Goal: Check status

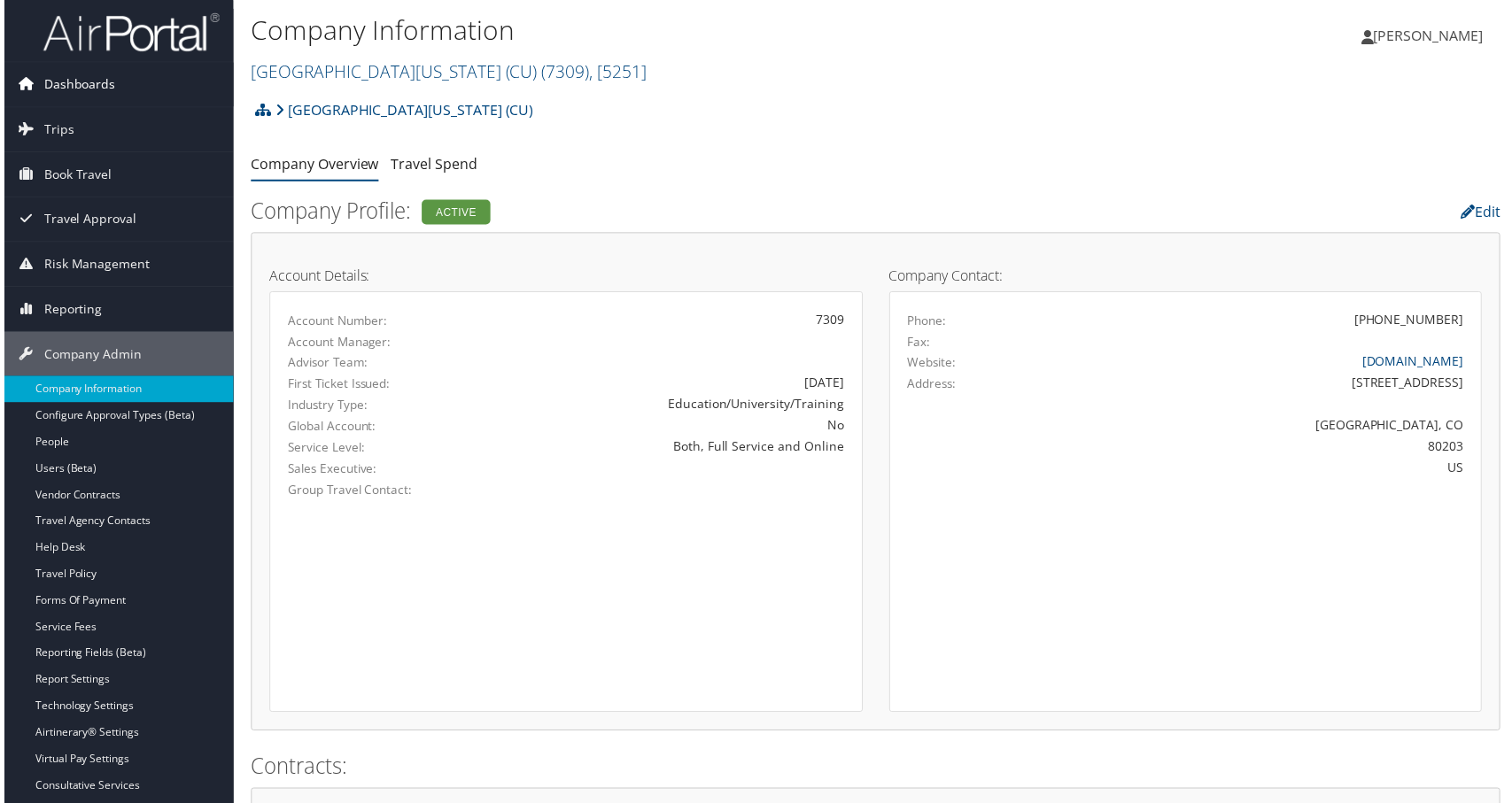
click at [59, 77] on span "Dashboards" at bounding box center [75, 85] width 71 height 44
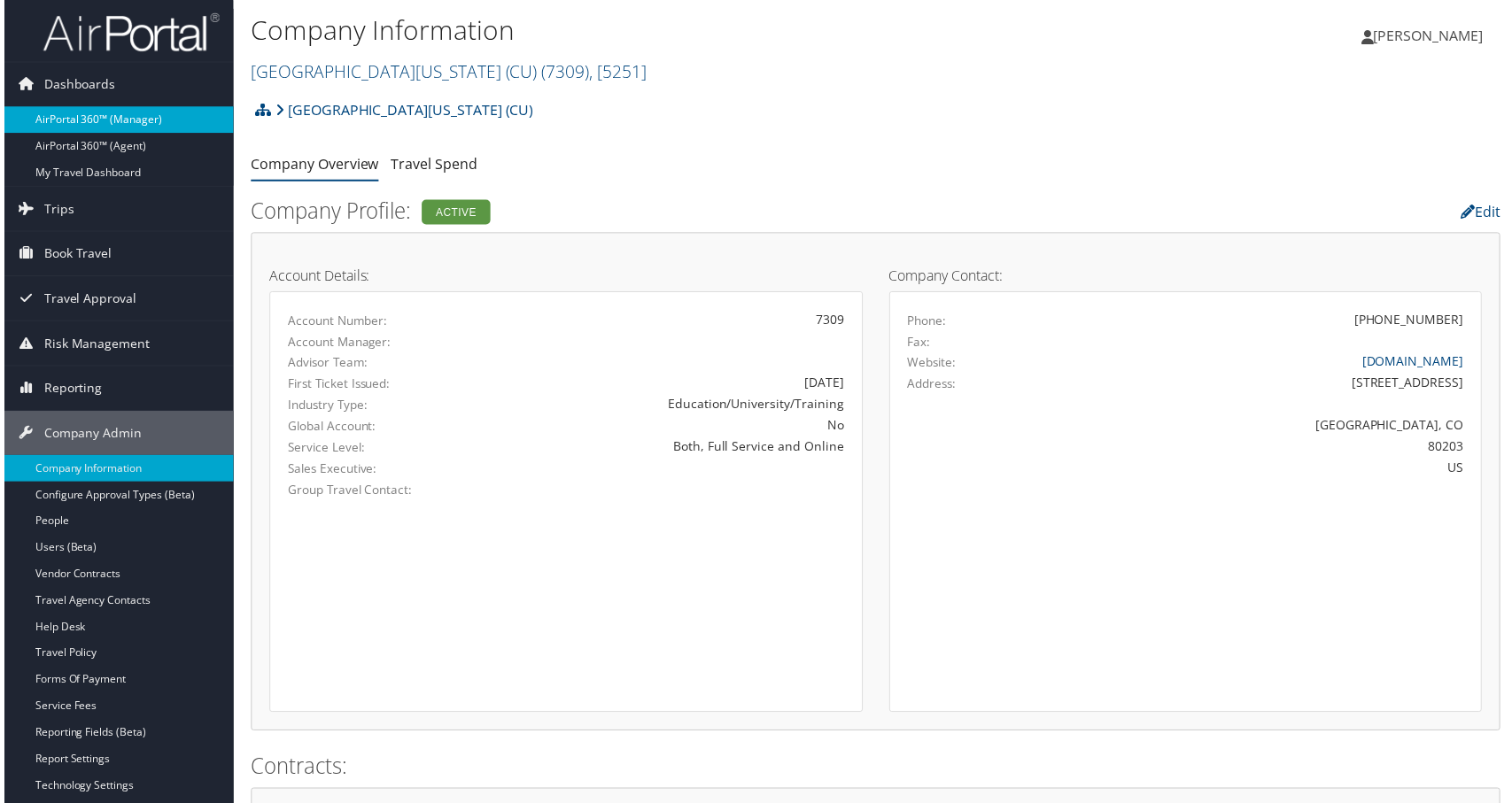
click at [111, 121] on link "AirPortal 360™ (Manager)" at bounding box center [115, 120] width 231 height 27
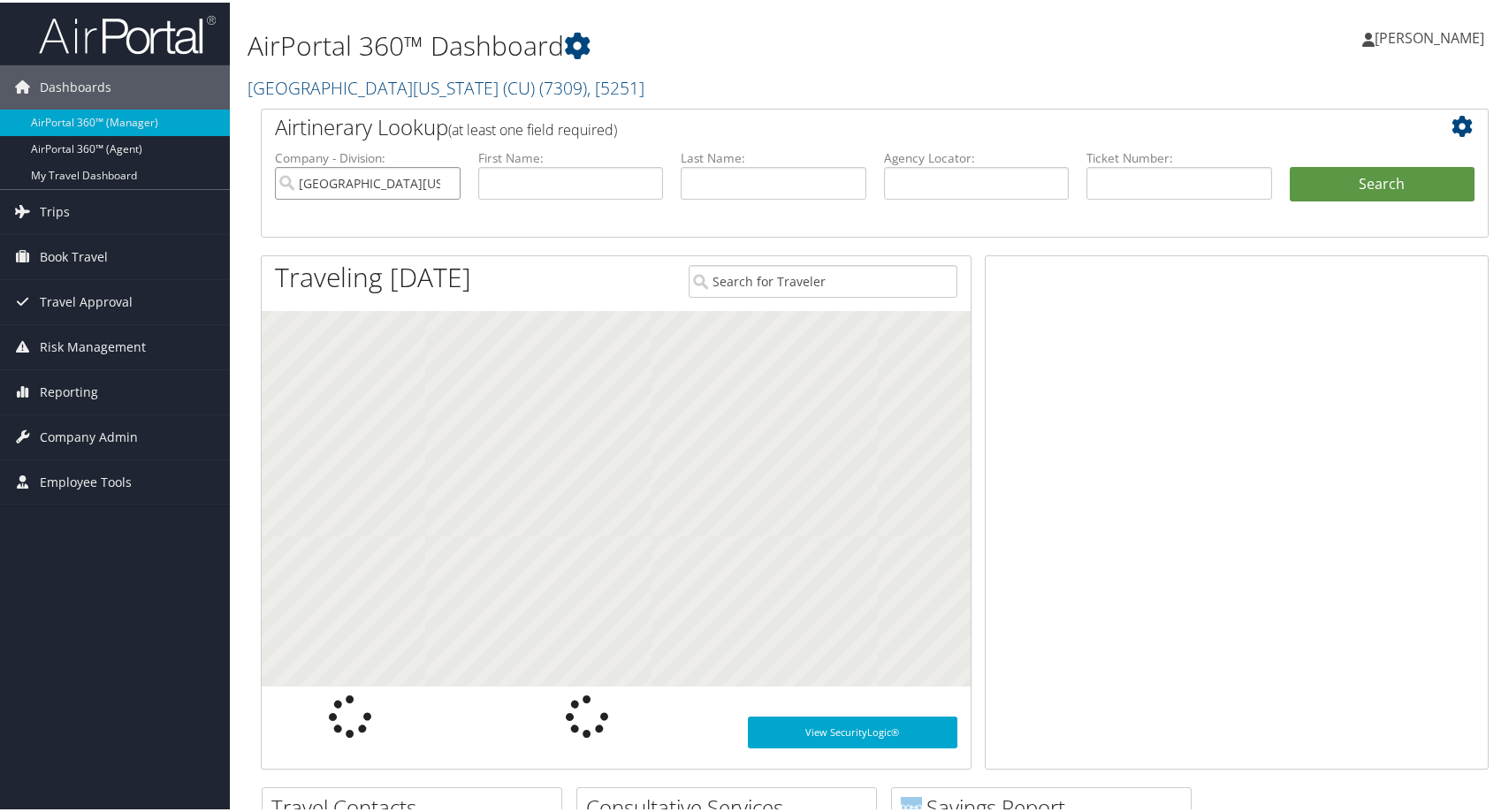
click at [432, 197] on input "[GEOGRAPHIC_DATA][US_STATE] (CU)" at bounding box center [367, 181] width 185 height 32
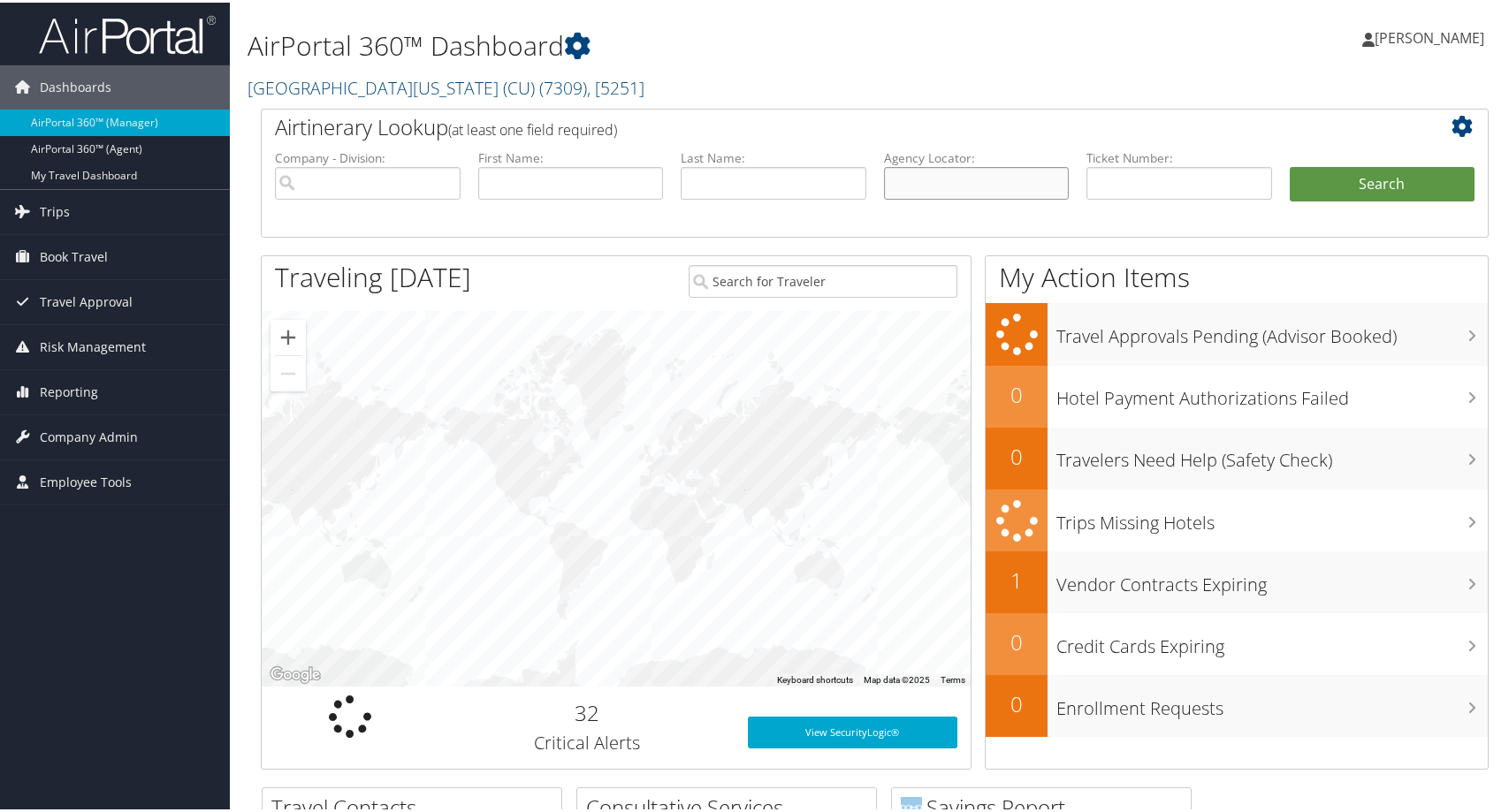
click at [997, 197] on input "text" at bounding box center [977, 181] width 185 height 32
click at [1316, 200] on button "Search" at bounding box center [1382, 182] width 185 height 35
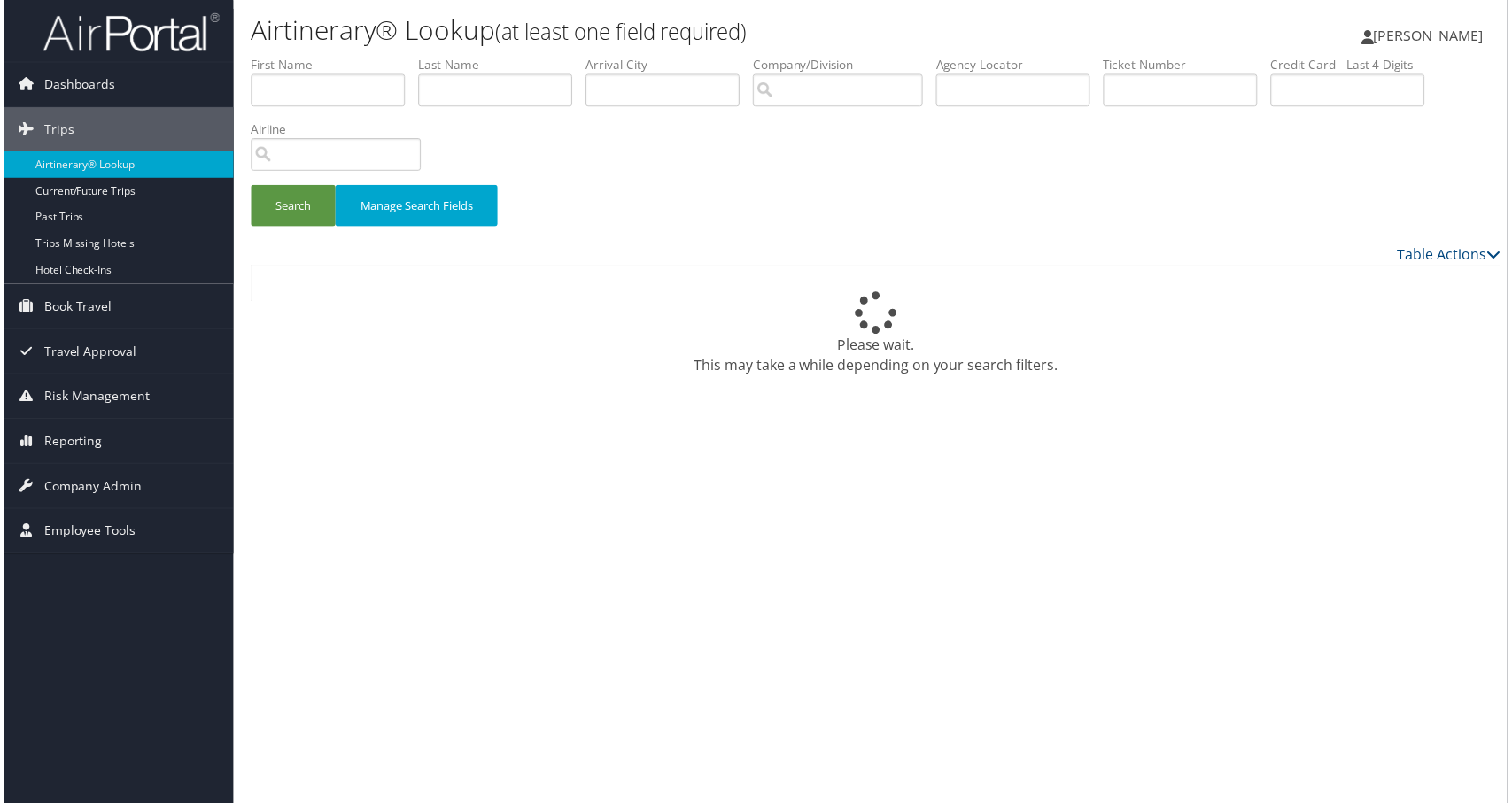
click at [539, 378] on div "Please wait. This may take a while depending on your search filters." at bounding box center [876, 335] width 1257 height 85
click at [529, 378] on div "Please wait. This may take a while depending on your search filters." at bounding box center [876, 335] width 1257 height 85
drag, startPoint x: 614, startPoint y: 423, endPoint x: 615, endPoint y: 402, distance: 21.0
click at [615, 378] on div "Please wait. This may take a while depending on your search filters." at bounding box center [876, 335] width 1257 height 85
